Goal: Information Seeking & Learning: Learn about a topic

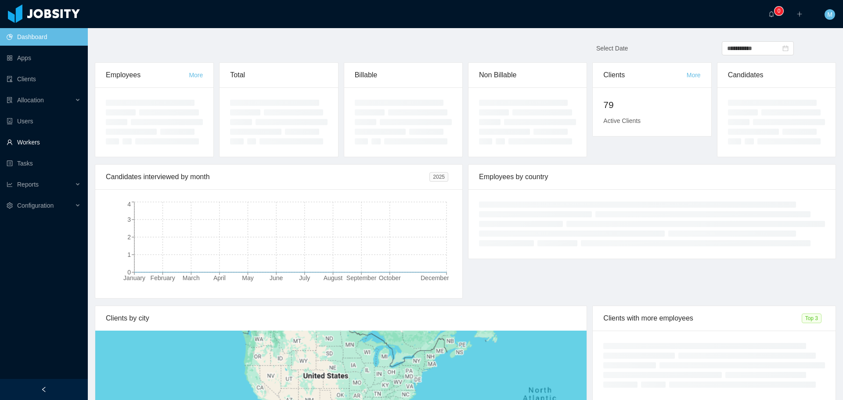
click at [30, 139] on link "Workers" at bounding box center [44, 143] width 74 height 18
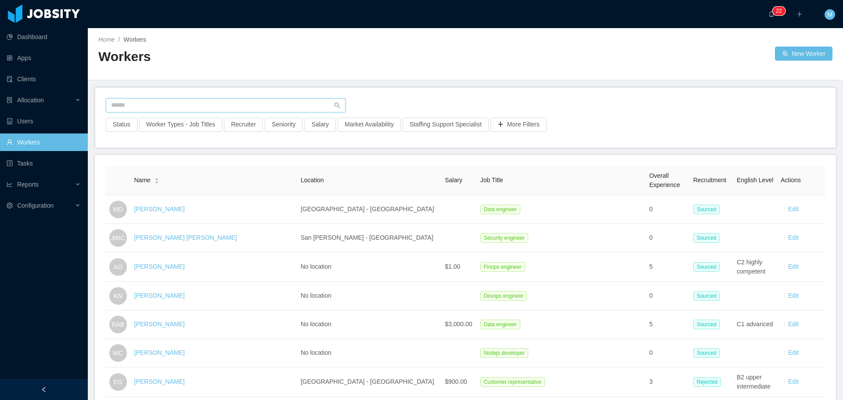
click at [156, 109] on input "text" at bounding box center [226, 105] width 240 height 14
type input "********"
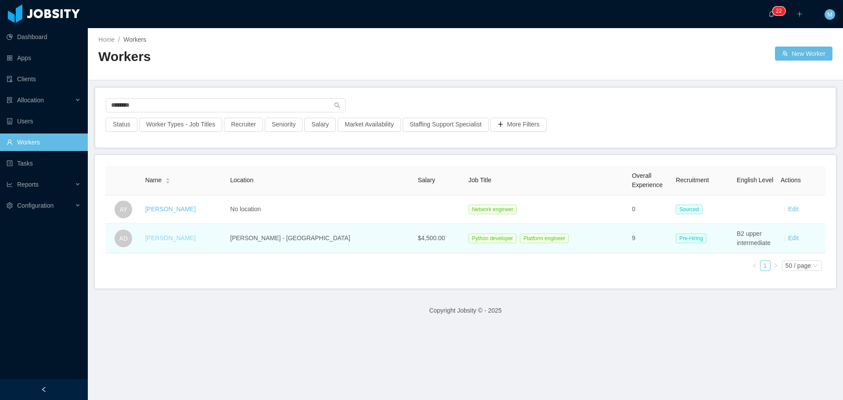
click at [178, 238] on link "Ashutosh Dhanda" at bounding box center [170, 238] width 51 height 7
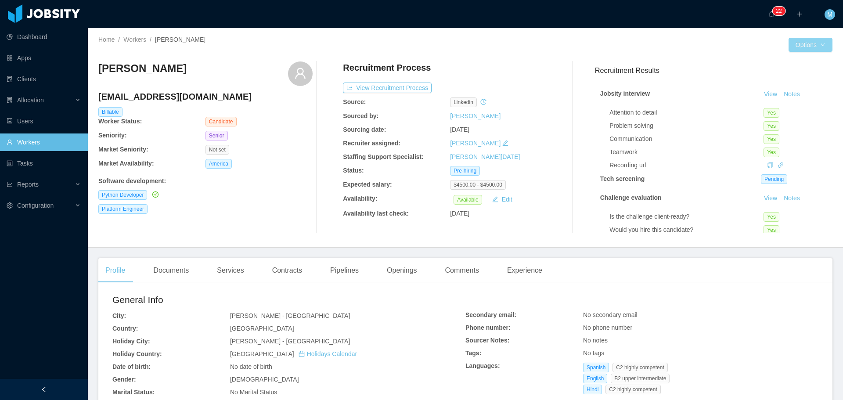
click at [805, 47] on button "Options" at bounding box center [811, 45] width 44 height 14
click at [798, 47] on button "Options" at bounding box center [811, 45] width 44 height 14
click at [779, 105] on button "Profiles" at bounding box center [776, 101] width 35 height 14
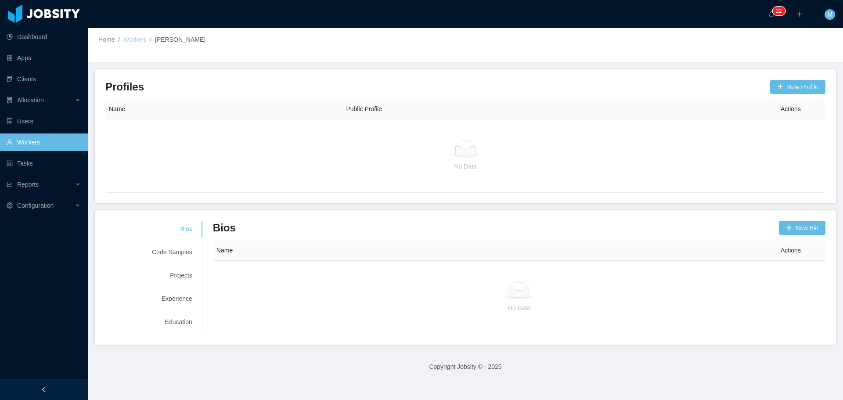
click at [139, 40] on link "Workers" at bounding box center [134, 39] width 23 height 7
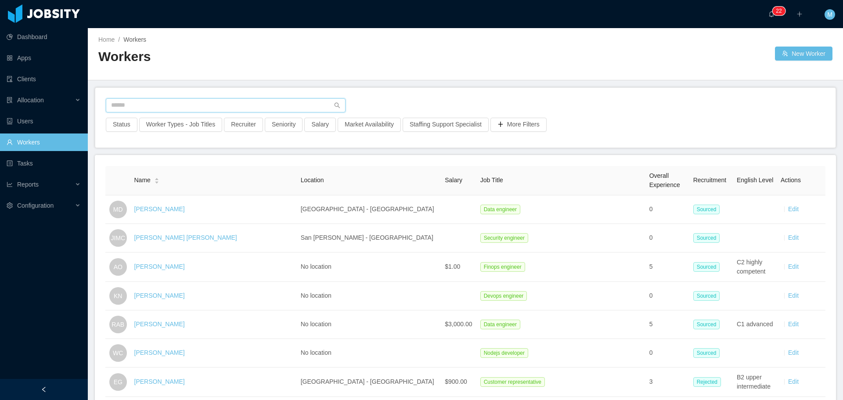
click at [158, 101] on input "text" at bounding box center [226, 105] width 240 height 14
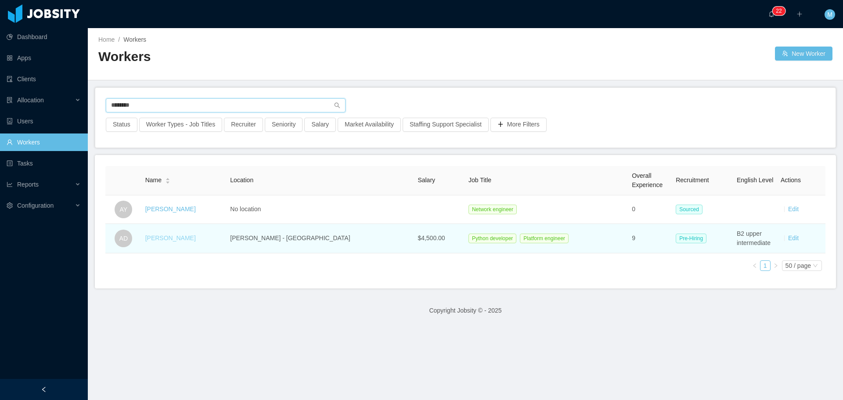
type input "********"
click at [190, 241] on link "Ashutosh Dhanda" at bounding box center [170, 238] width 51 height 7
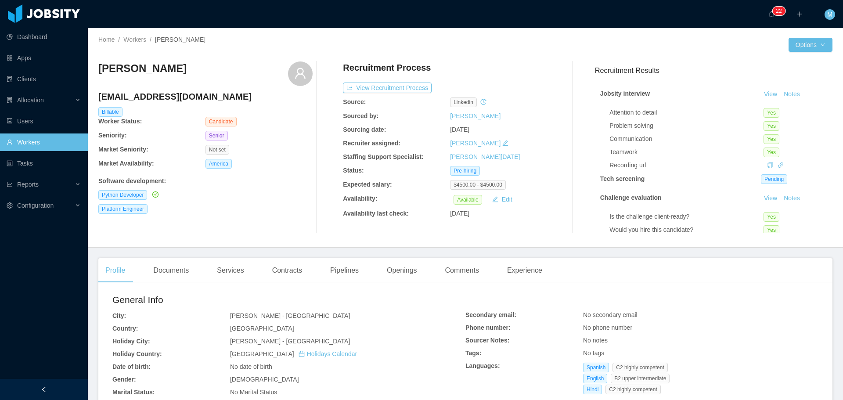
click at [796, 52] on div "Home / Workers / Ashutosh Dhanda / Options Ashutosh Dhanda ashutoshdhanda@gmail…" at bounding box center [465, 138] width 755 height 220
click at [796, 49] on button "Options" at bounding box center [811, 45] width 44 height 14
click at [379, 89] on button "View Recruitment Process" at bounding box center [387, 88] width 89 height 11
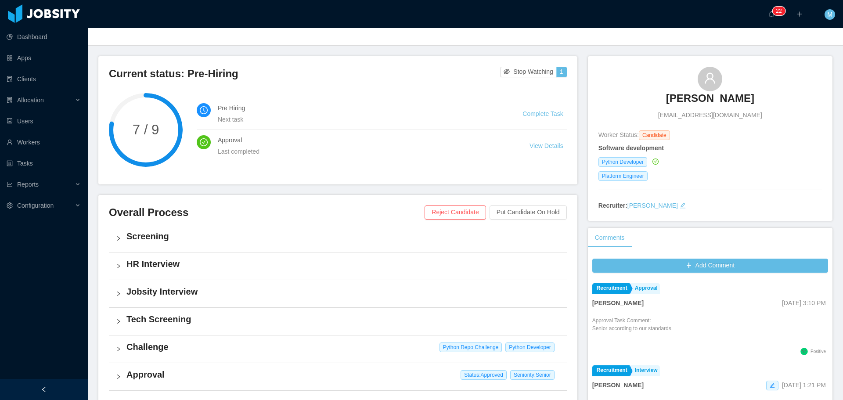
scroll to position [44, 0]
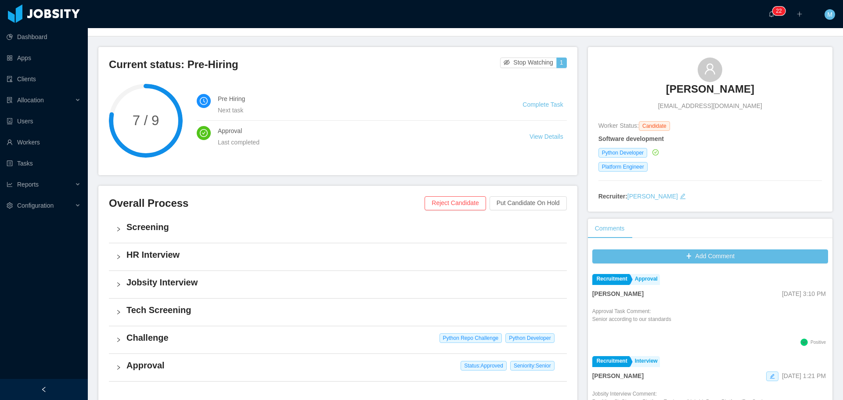
click at [162, 287] on h4 "Jobsity Interview" at bounding box center [343, 282] width 434 height 12
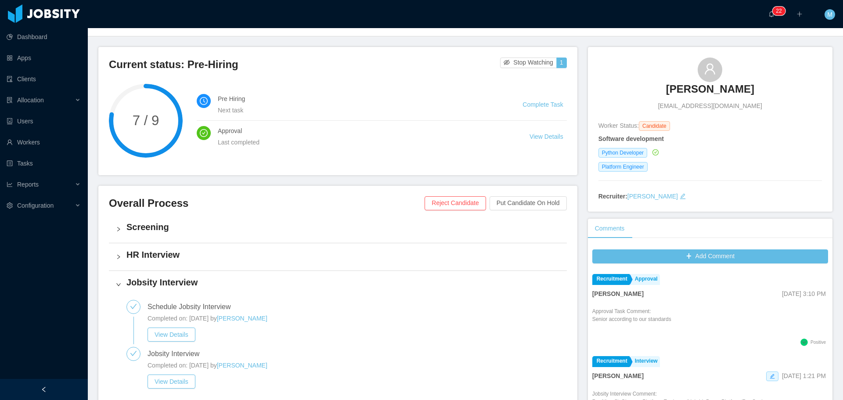
click at [159, 257] on h4 "HR Interview" at bounding box center [343, 255] width 434 height 12
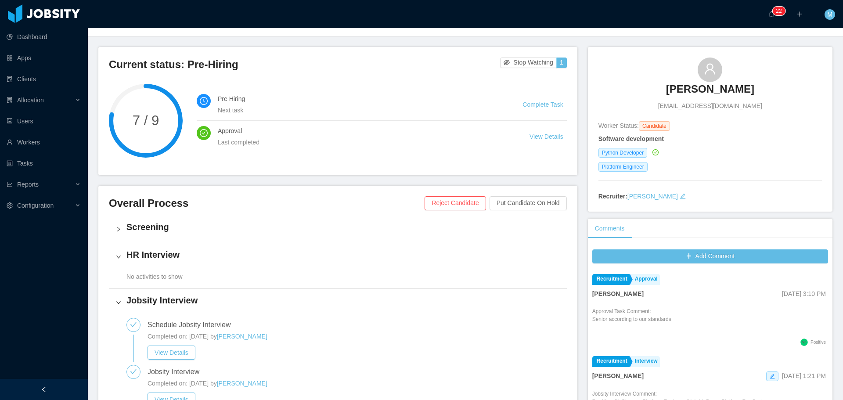
click at [159, 257] on h4 "HR Interview" at bounding box center [343, 255] width 434 height 12
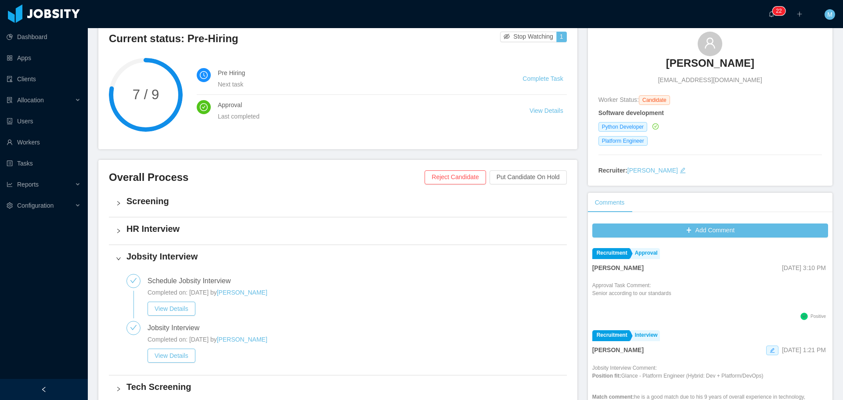
scroll to position [88, 0]
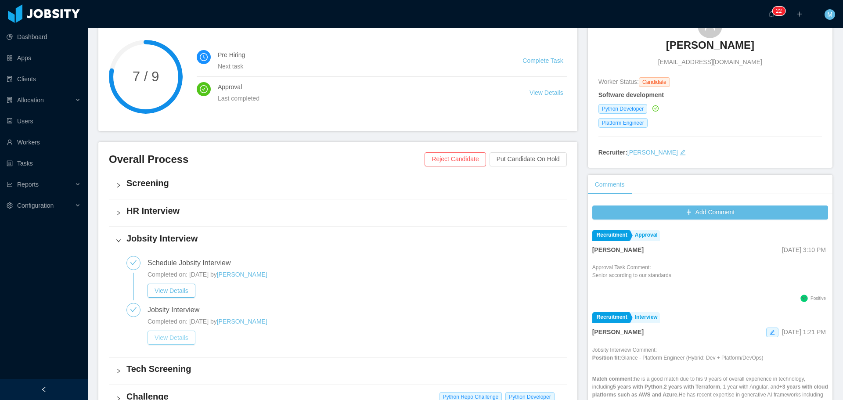
click at [166, 341] on button "View Details" at bounding box center [172, 338] width 48 height 14
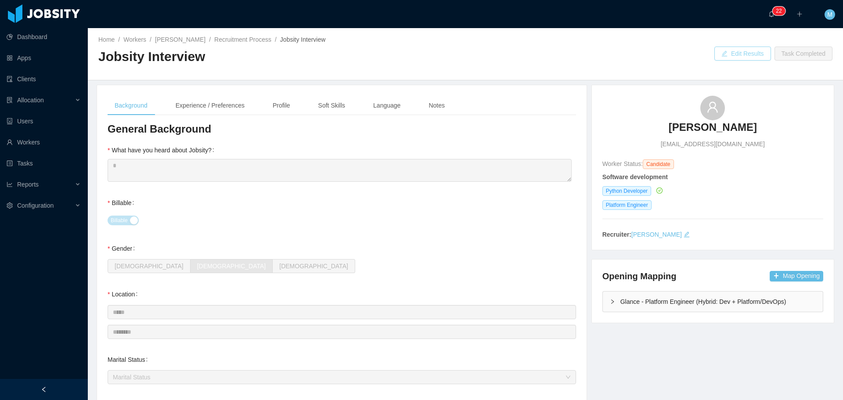
click at [729, 58] on button "Edit Results" at bounding box center [743, 54] width 57 height 14
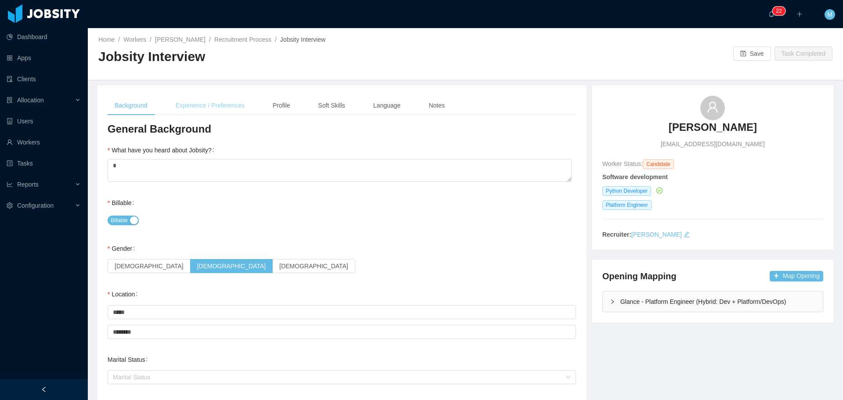
click at [223, 107] on div "Experience / Preferences" at bounding box center [210, 106] width 83 height 20
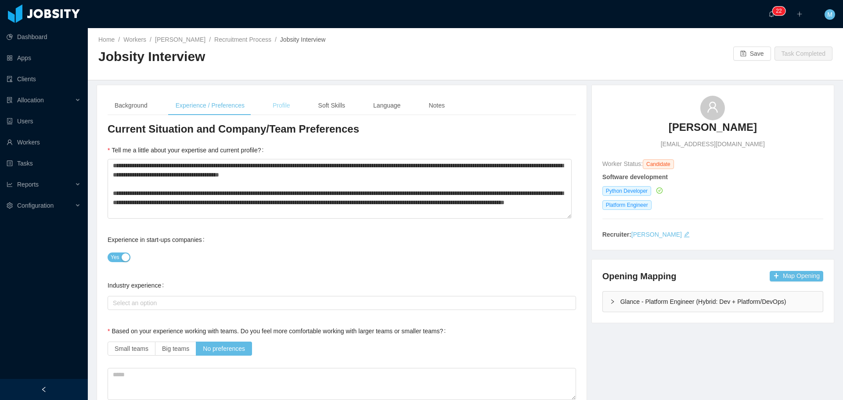
click at [284, 103] on div "Profile" at bounding box center [282, 106] width 32 height 20
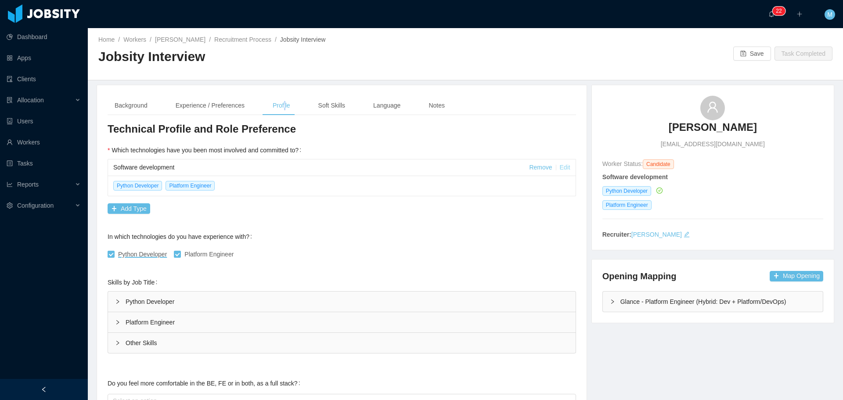
click at [560, 167] on link "Edit" at bounding box center [565, 167] width 11 height 7
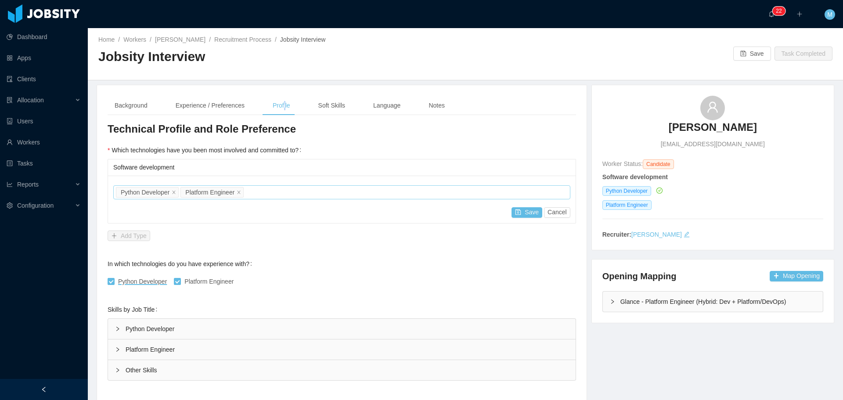
click at [307, 191] on div "Job titles Python Developer Platform Engineer" at bounding box center [340, 192] width 449 height 13
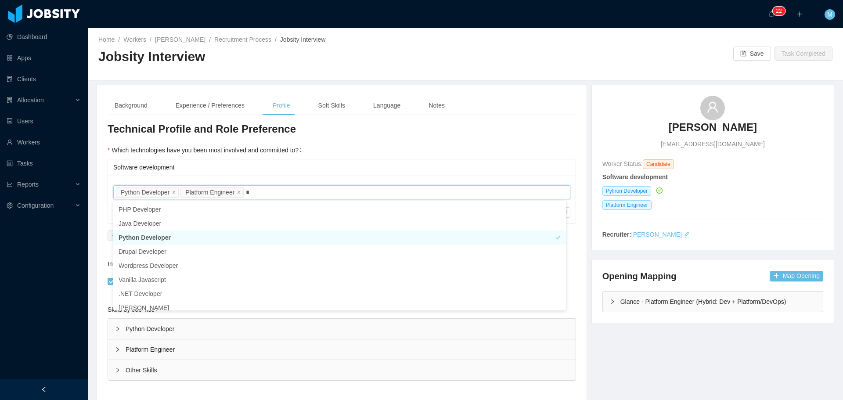
type input "**"
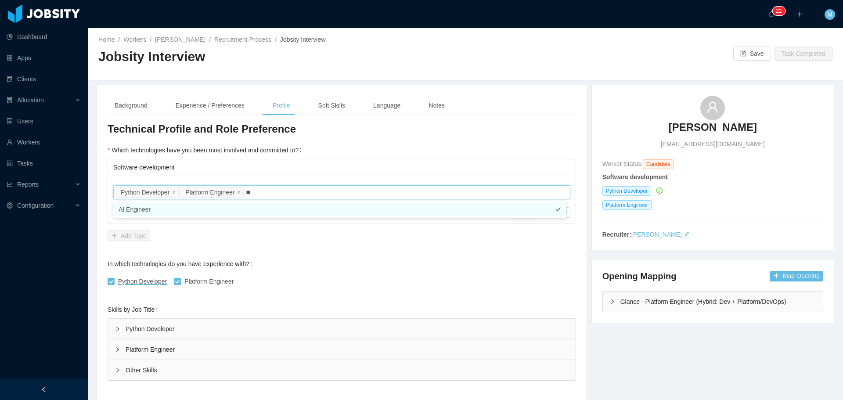
click at [153, 207] on li "AI Engineer" at bounding box center [339, 209] width 453 height 14
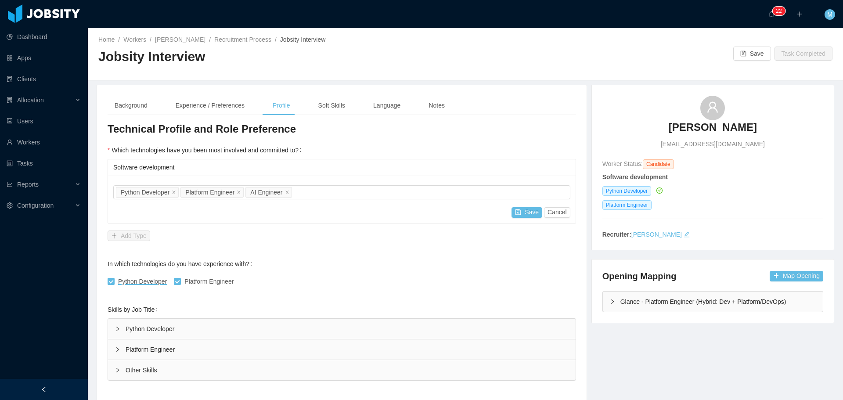
click at [528, 164] on div "Software development" at bounding box center [341, 167] width 457 height 16
click at [523, 217] on button "Save" at bounding box center [527, 212] width 31 height 11
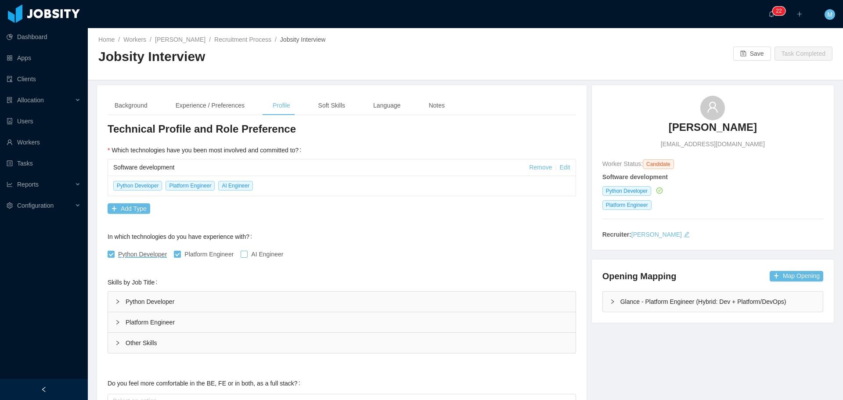
click at [248, 253] on span "AI Engineer" at bounding box center [267, 254] width 39 height 7
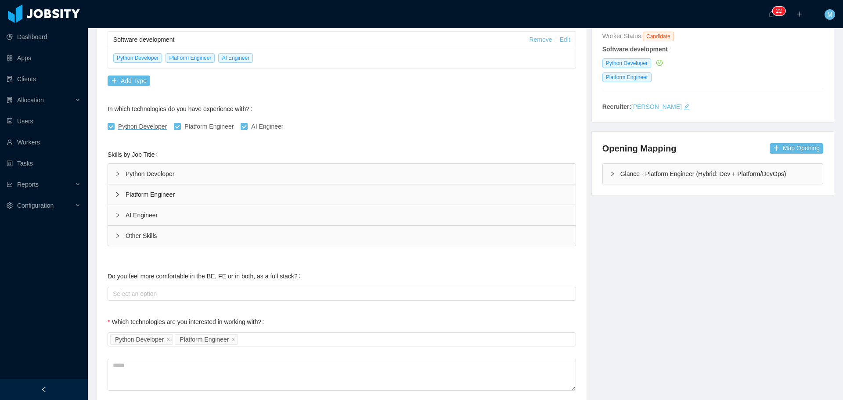
scroll to position [132, 0]
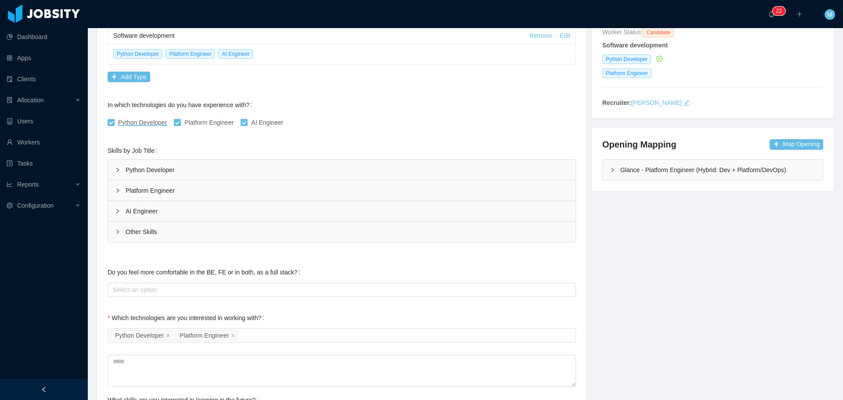
click at [146, 213] on div "AI Engineer" at bounding box center [342, 211] width 468 height 20
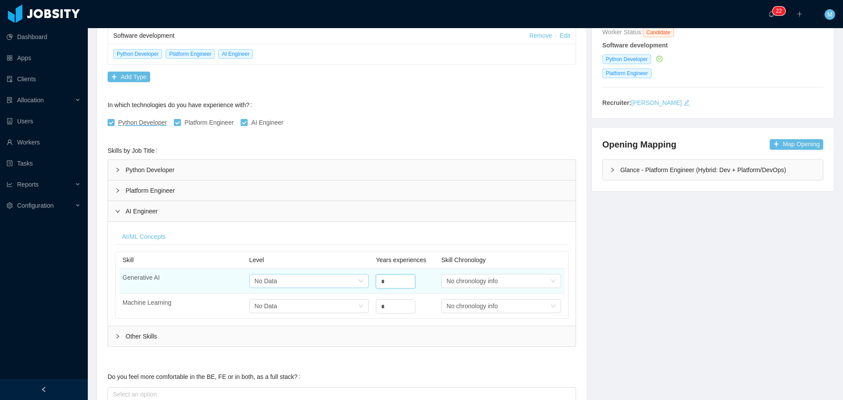
drag, startPoint x: 373, startPoint y: 279, endPoint x: 358, endPoint y: 278, distance: 14.6
click at [359, 278] on tr "Generative AI Select one No Data * Select one No chronology info" at bounding box center [342, 281] width 446 height 25
type input "*"
click at [340, 273] on div "Select one No Data" at bounding box center [309, 281] width 120 height 18
click at [340, 278] on div "Select one No Data" at bounding box center [307, 281] width 104 height 13
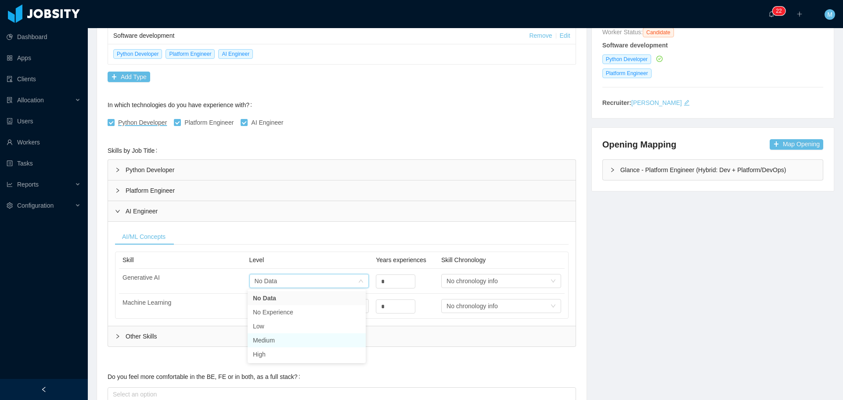
click at [276, 345] on li "Medium" at bounding box center [307, 340] width 118 height 14
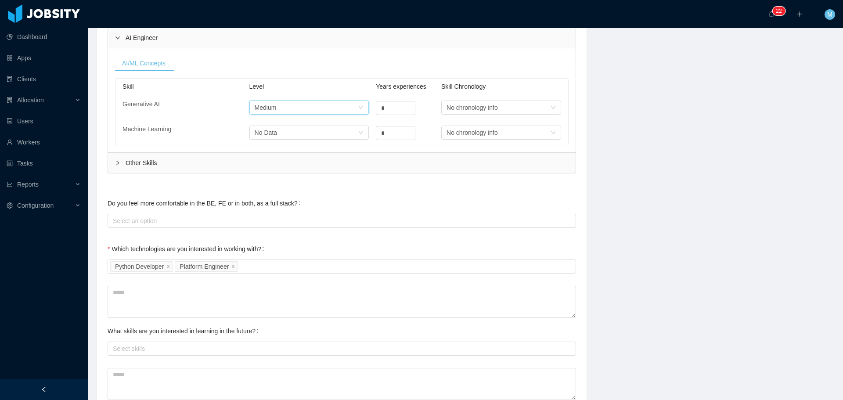
scroll to position [307, 0]
click at [287, 264] on div "Select Job Titles Python Developer Platform Engineer" at bounding box center [340, 264] width 461 height 13
click at [380, 266] on div "Select Job Titles d2fcc570-3916-11e9-9612-6f40a1d3e8a2 a0c8d5fd-5981-4852-bcc1-…" at bounding box center [340, 264] width 461 height 13
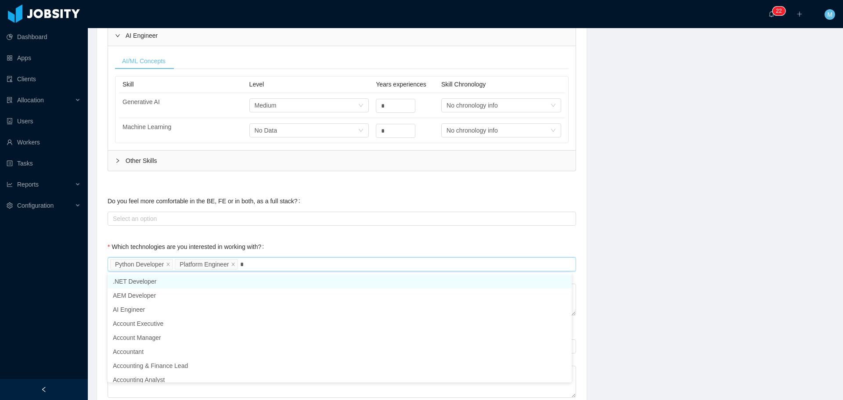
type input "**"
click at [138, 284] on li ".NET Developer" at bounding box center [340, 282] width 464 height 14
click at [291, 264] on icon "icon: close" at bounding box center [293, 264] width 4 height 4
click at [302, 267] on div "Select Job Titles Python Developer Platform Engineer" at bounding box center [340, 264] width 461 height 13
type input "**"
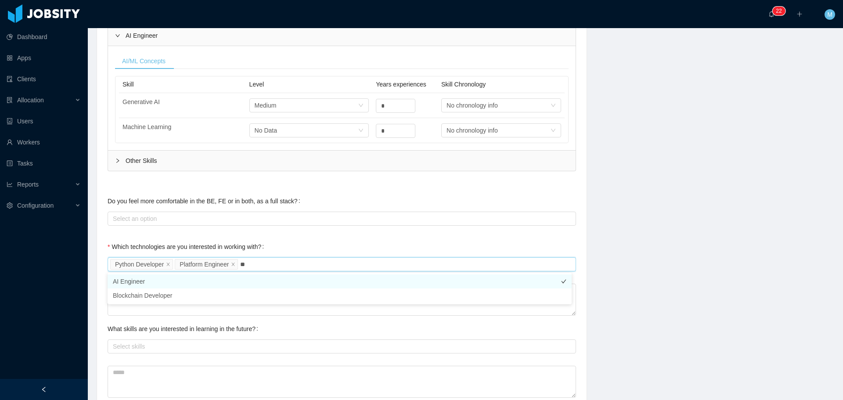
click at [136, 283] on li "AI Engineer" at bounding box center [340, 282] width 464 height 14
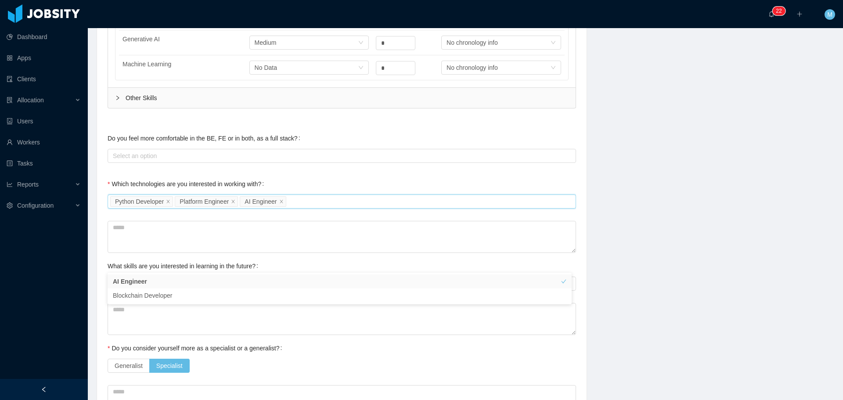
scroll to position [483, 0]
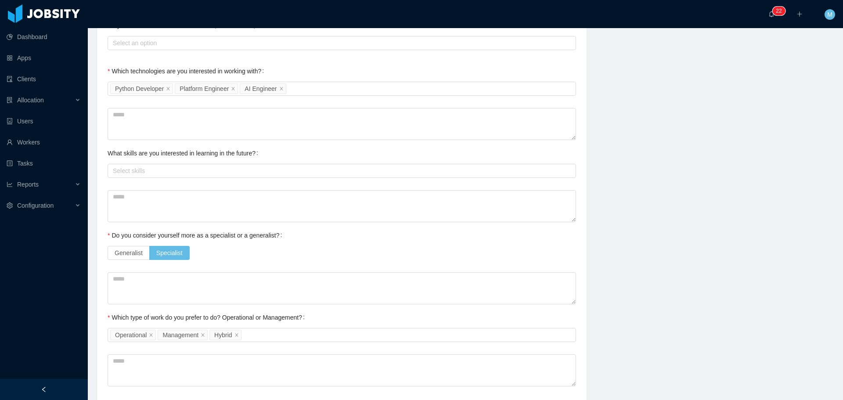
click at [628, 153] on div "Background Experience / Preferences Profile Soft Skills Language Notes General …" at bounding box center [466, 2] width 760 height 801
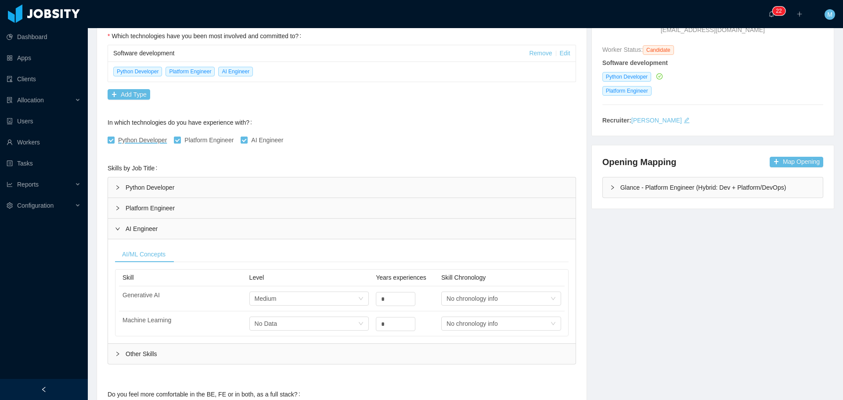
scroll to position [132, 0]
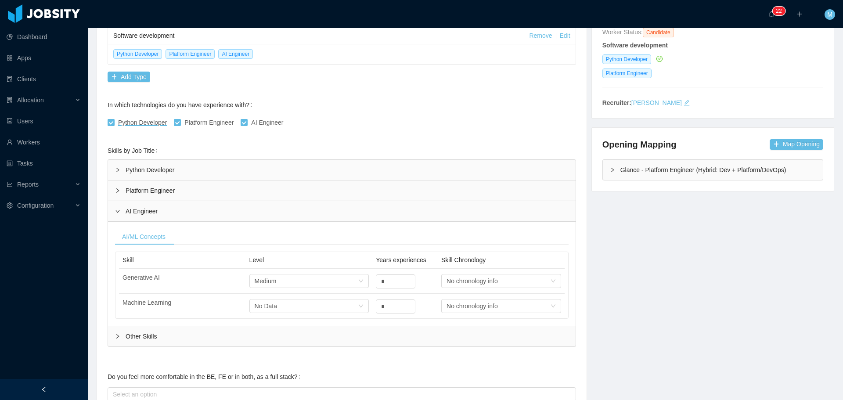
click at [136, 342] on div "Other Skills" at bounding box center [342, 336] width 468 height 20
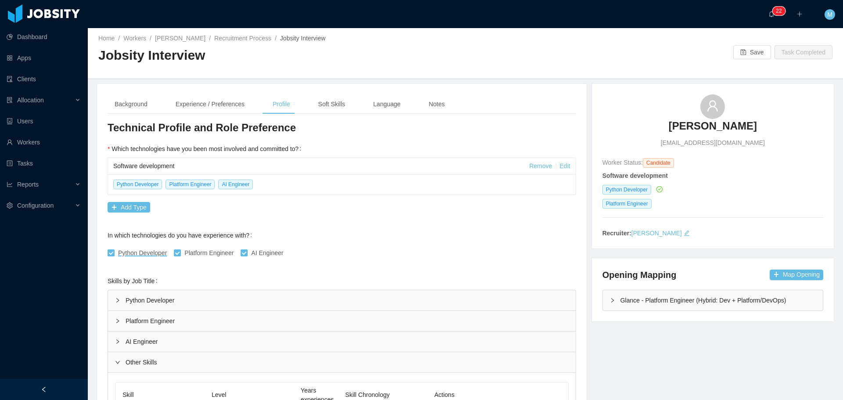
scroll to position [0, 0]
click at [739, 58] on button "Save" at bounding box center [753, 54] width 38 height 14
click at [187, 39] on link "Ashutosh Dhanda" at bounding box center [180, 39] width 51 height 7
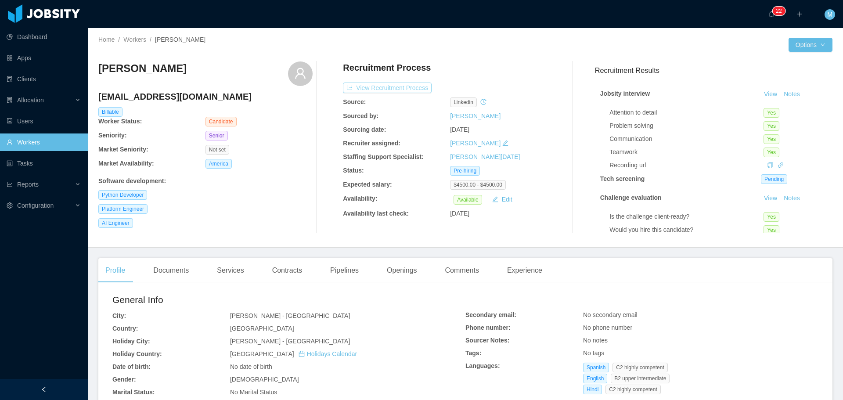
click at [405, 88] on button "View Recruitment Process" at bounding box center [387, 88] width 89 height 11
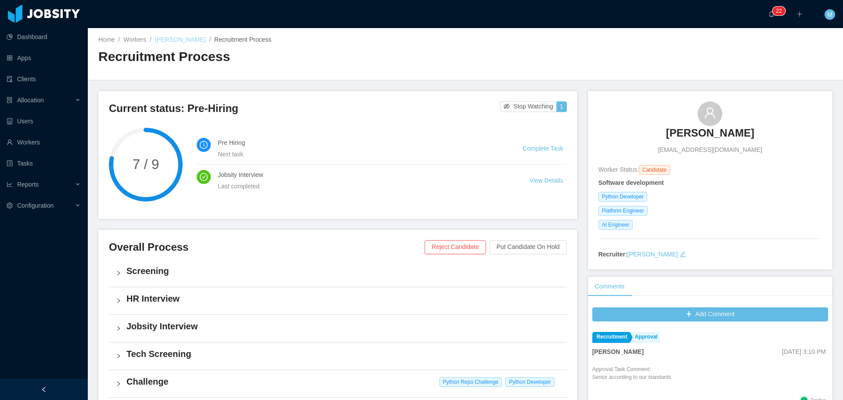
click at [175, 40] on link "Ashutosh Dhanda" at bounding box center [180, 39] width 51 height 7
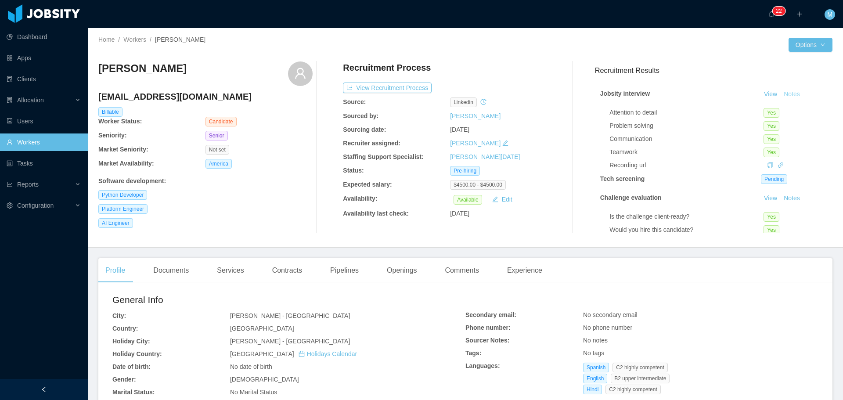
click at [781, 95] on button "Notes" at bounding box center [792, 94] width 23 height 11
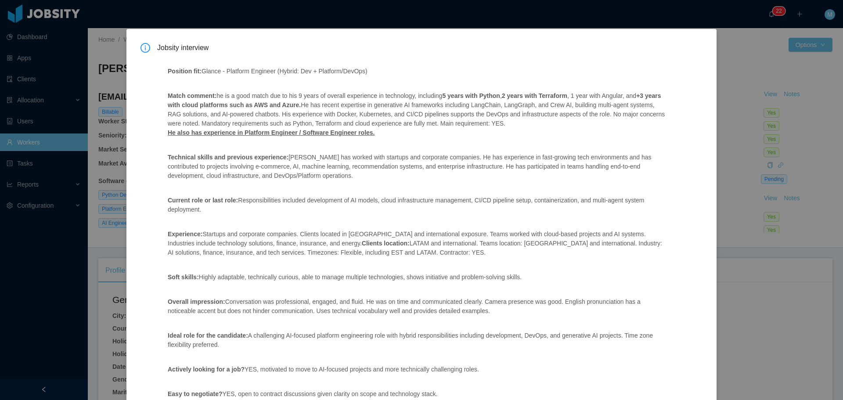
scroll to position [3, 0]
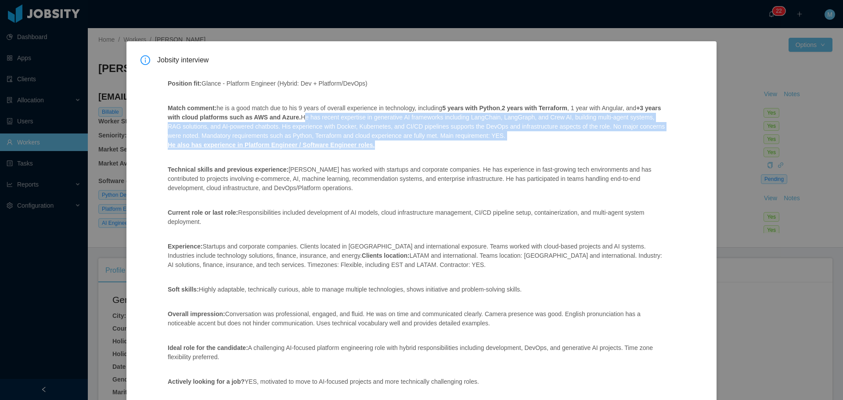
drag, startPoint x: 295, startPoint y: 118, endPoint x: 382, endPoint y: 142, distance: 90.0
click at [375, 142] on p "Match comment: he is a good match due to his 9 years of overall experience in t…" at bounding box center [419, 127] width 502 height 46
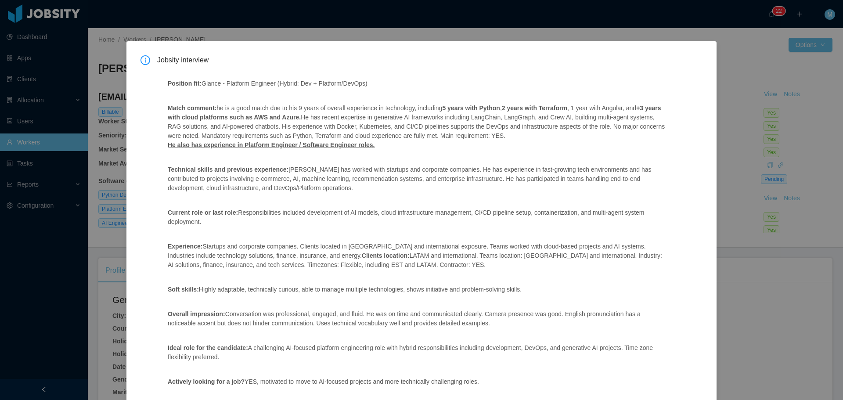
click at [434, 153] on div "Position fit: Glance - Platform Engineer (Hybrid: Dev + Platform/DevOps) Match …" at bounding box center [418, 278] width 523 height 418
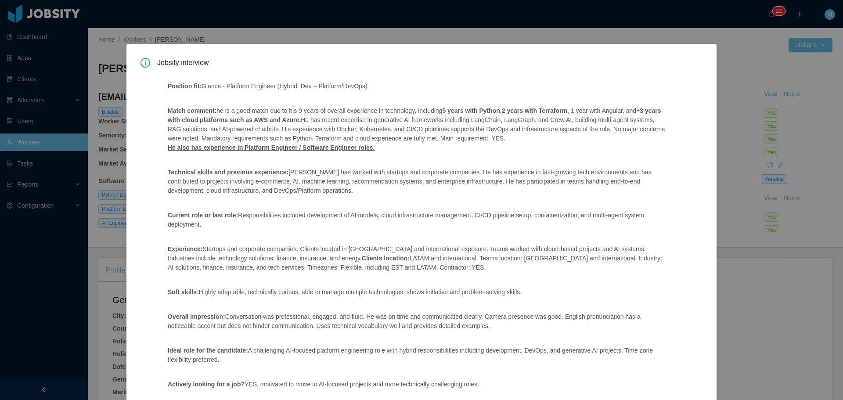
click at [466, 25] on div "Jobsity interview Position fit: Glance - Platform Engineer (Hybrid: Dev + Platf…" at bounding box center [421, 200] width 843 height 400
click at [397, 37] on div "Jobsity interview Position fit: Glance - Platform Engineer (Hybrid: Dev + Platf…" at bounding box center [421, 200] width 843 height 400
click at [317, 20] on div "Jobsity interview Position fit: Glance - Platform Engineer (Hybrid: Dev + Platf…" at bounding box center [421, 200] width 843 height 400
click at [337, 28] on div "Jobsity interview Position fit: Glance - Platform Engineer (Hybrid: Dev + Platf…" at bounding box center [421, 200] width 843 height 400
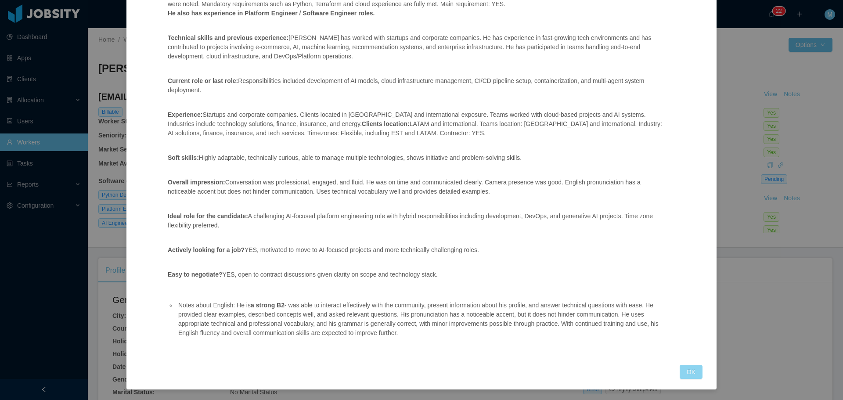
drag, startPoint x: 678, startPoint y: 376, endPoint x: 679, endPoint y: 371, distance: 5.6
click at [680, 374] on button "OK" at bounding box center [691, 372] width 23 height 14
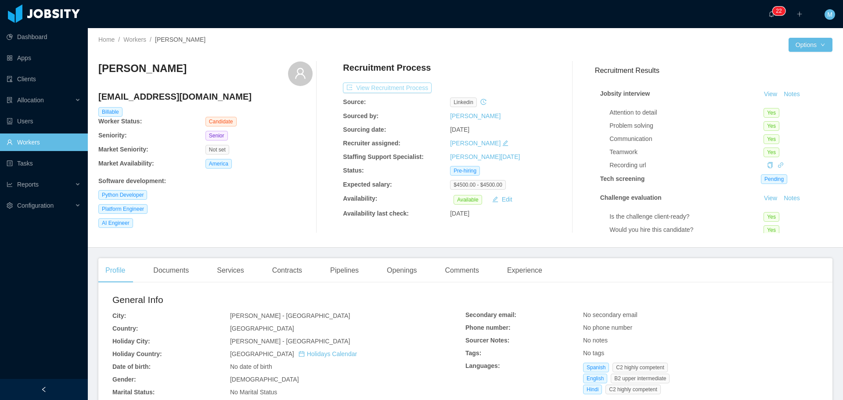
click at [389, 87] on button "View Recruitment Process" at bounding box center [387, 88] width 89 height 11
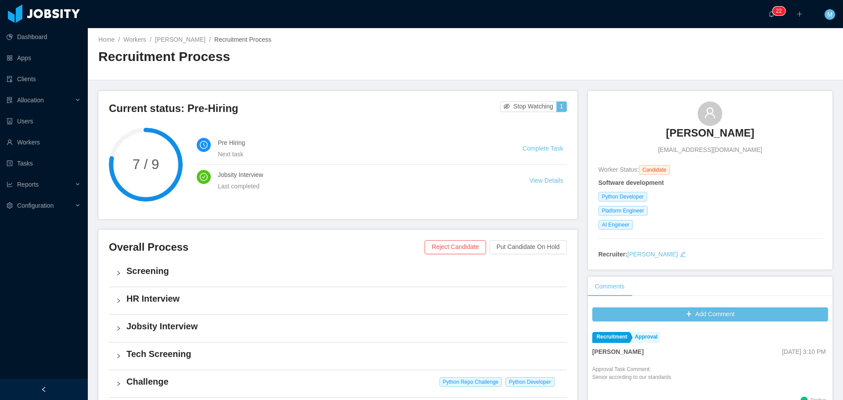
drag, startPoint x: 750, startPoint y: 132, endPoint x: 664, endPoint y: 137, distance: 86.2
click at [664, 137] on div "Ashutosh Dhanda ashutoshdhanda@gmail.com" at bounding box center [711, 127] width 224 height 53
copy h3 "Ashutosh Dhanda"
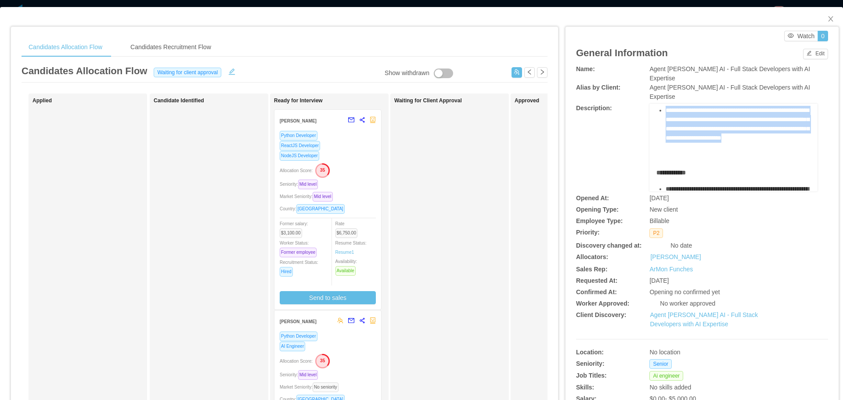
scroll to position [220, 0]
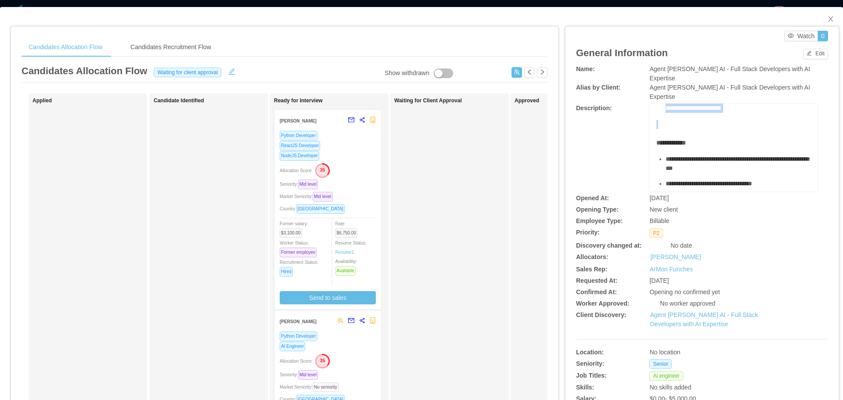
drag, startPoint x: 648, startPoint y: 101, endPoint x: 761, endPoint y: 140, distance: 119.5
click at [761, 140] on div "**********" at bounding box center [734, 148] width 168 height 88
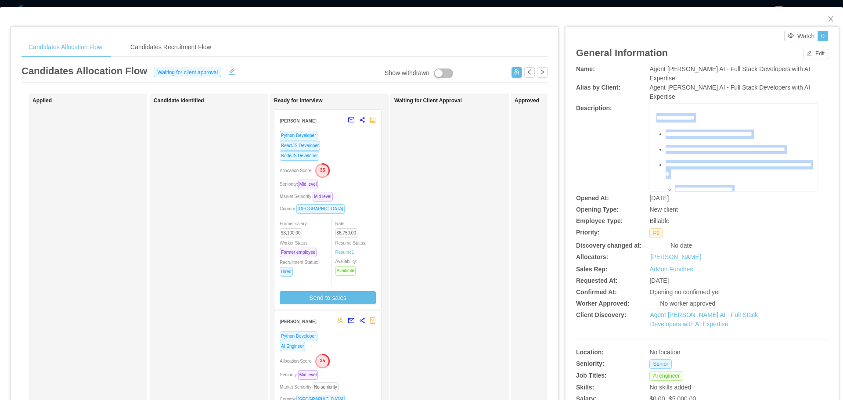
scroll to position [0, 0]
click at [695, 148] on div "**********" at bounding box center [738, 152] width 145 height 9
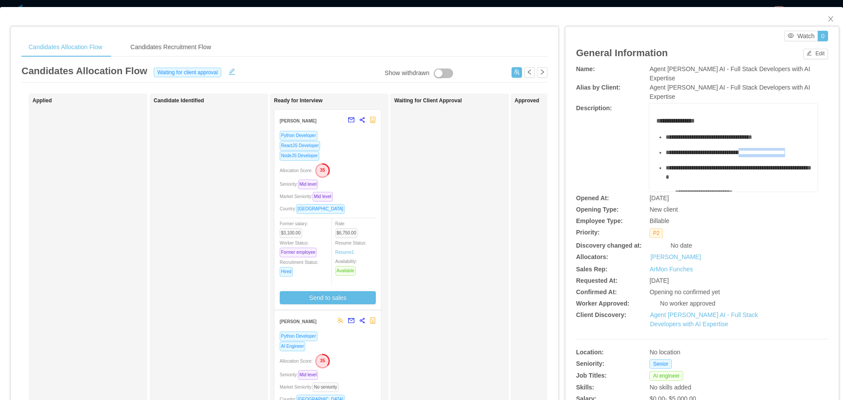
click at [760, 148] on div "**********" at bounding box center [738, 152] width 145 height 9
copy span "**********"
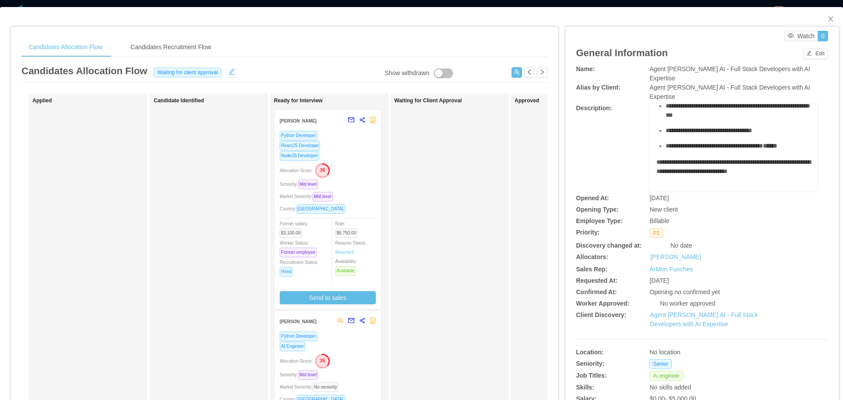
scroll to position [293, 0]
